Goal: Check status

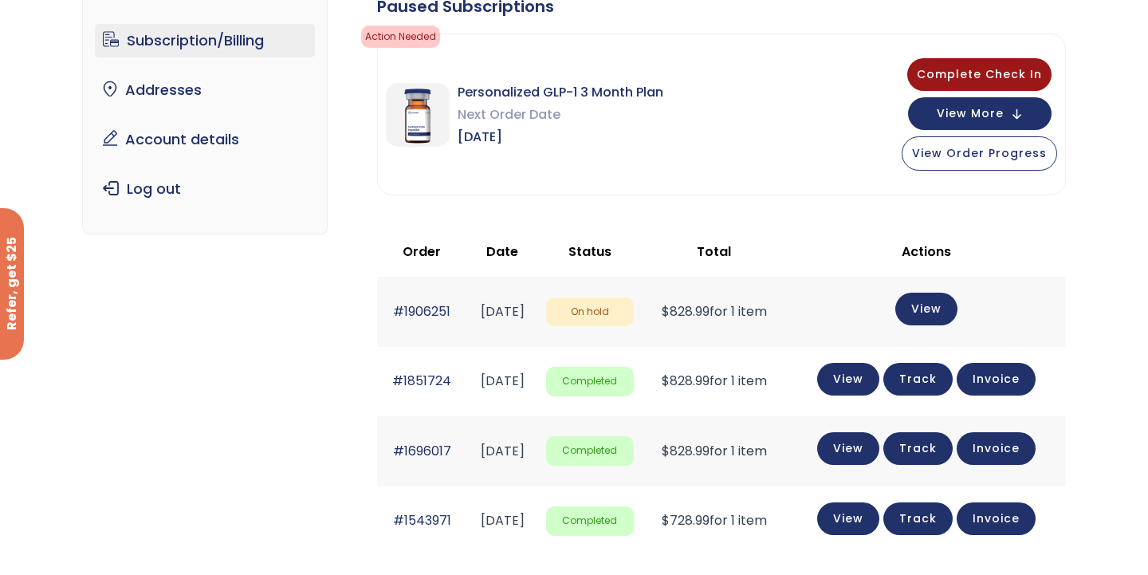
scroll to position [132, 0]
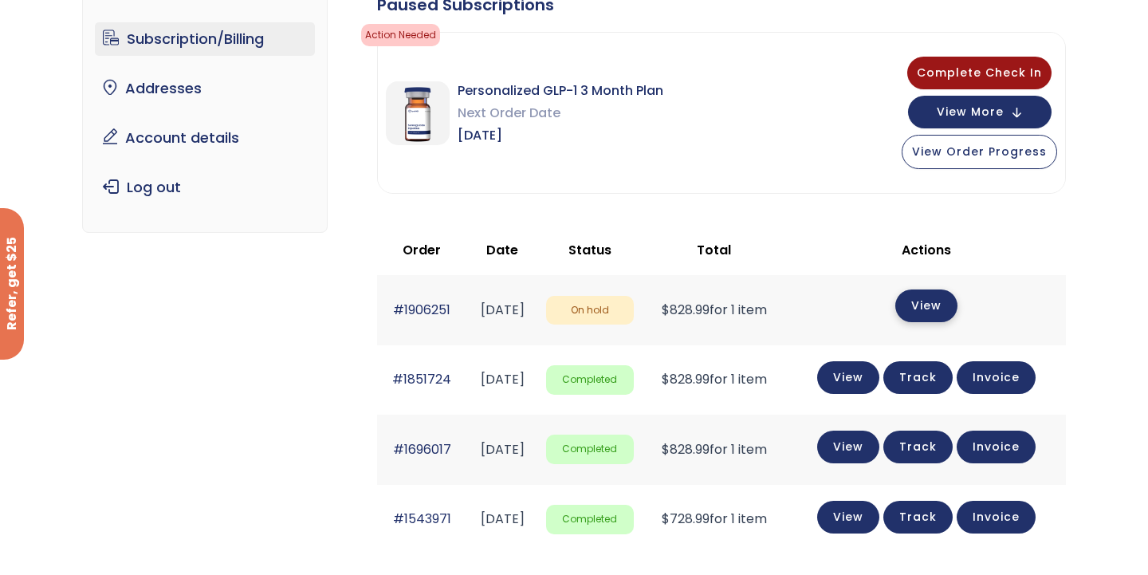
click at [950, 303] on link "View" at bounding box center [926, 305] width 62 height 33
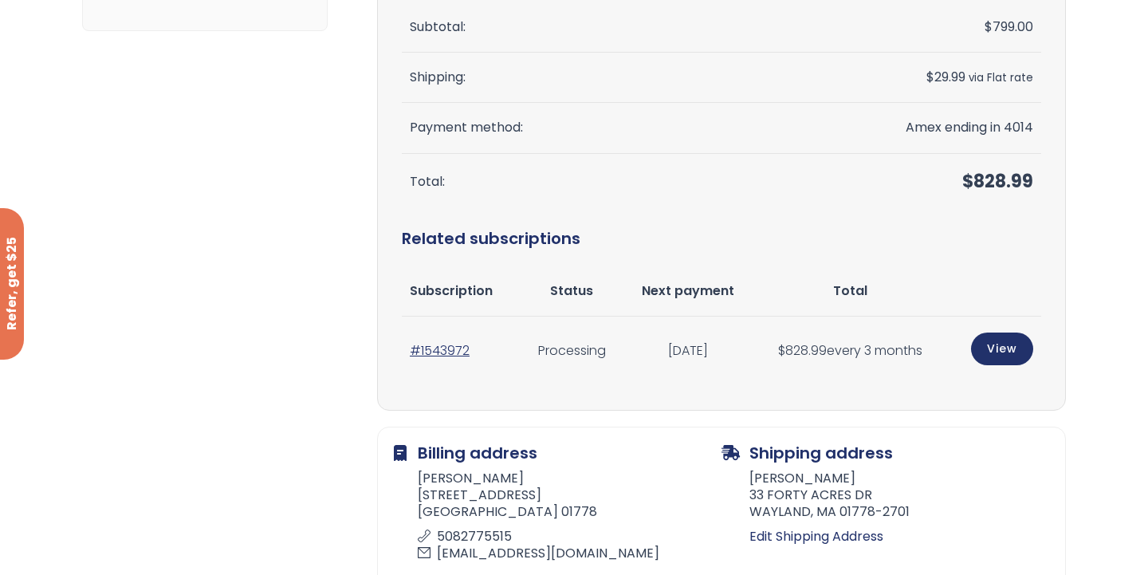
scroll to position [322, 0]
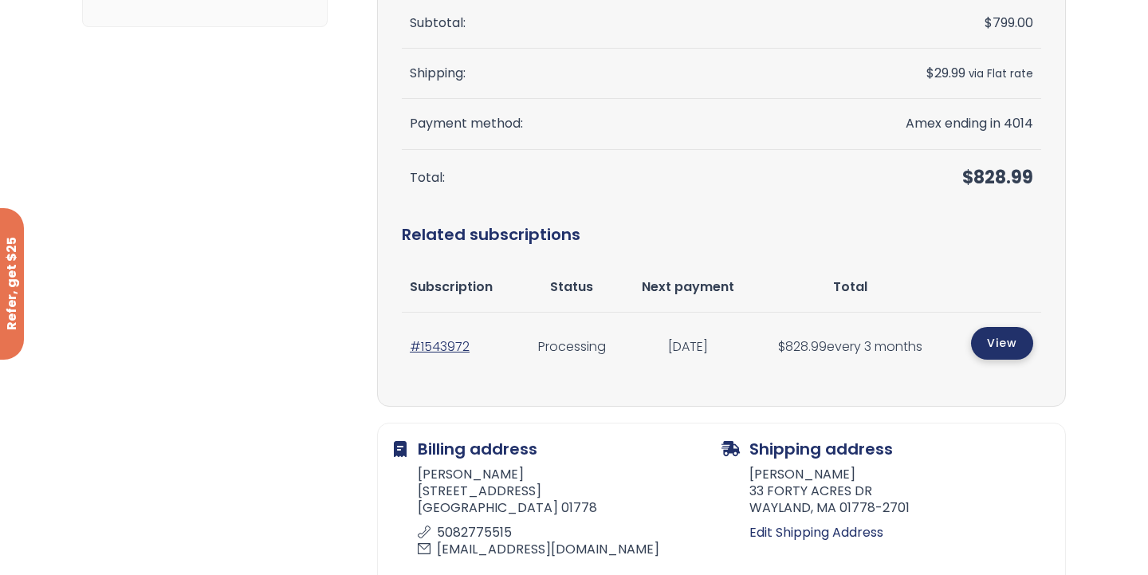
click at [981, 344] on link "View" at bounding box center [1002, 343] width 62 height 33
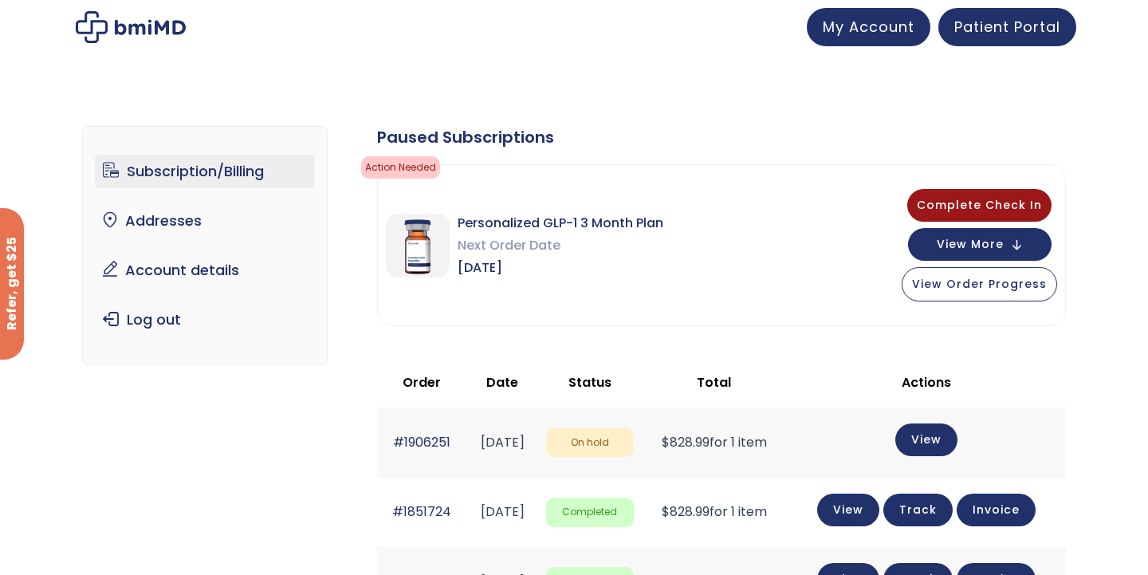
drag, startPoint x: 0, startPoint y: 0, endPoint x: 1075, endPoint y: 424, distance: 1155.9
click at [1089, 425] on div "Subscription/Billing bmiRewards Addresses Account details Submit a Review Log o…" at bounding box center [574, 558] width 1148 height 928
click at [969, 209] on span "Complete Check In" at bounding box center [979, 203] width 125 height 16
